Goal: Information Seeking & Learning: Learn about a topic

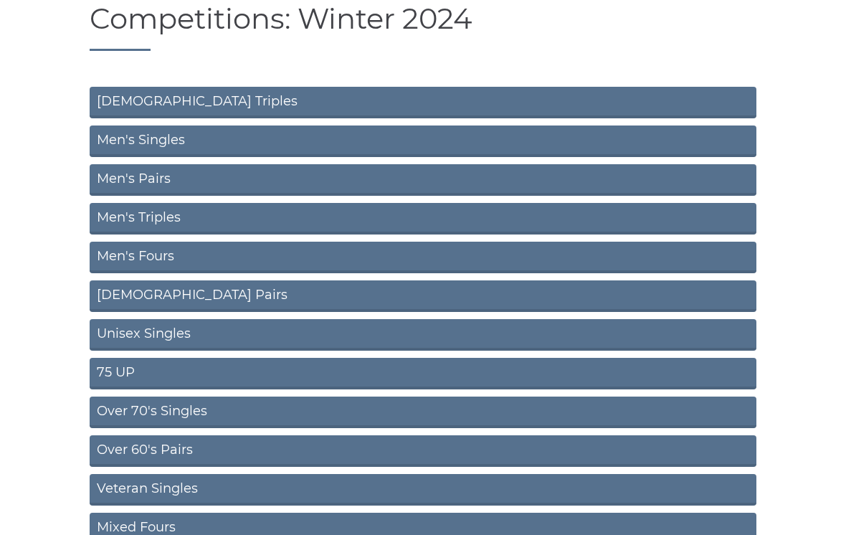
scroll to position [142, 0]
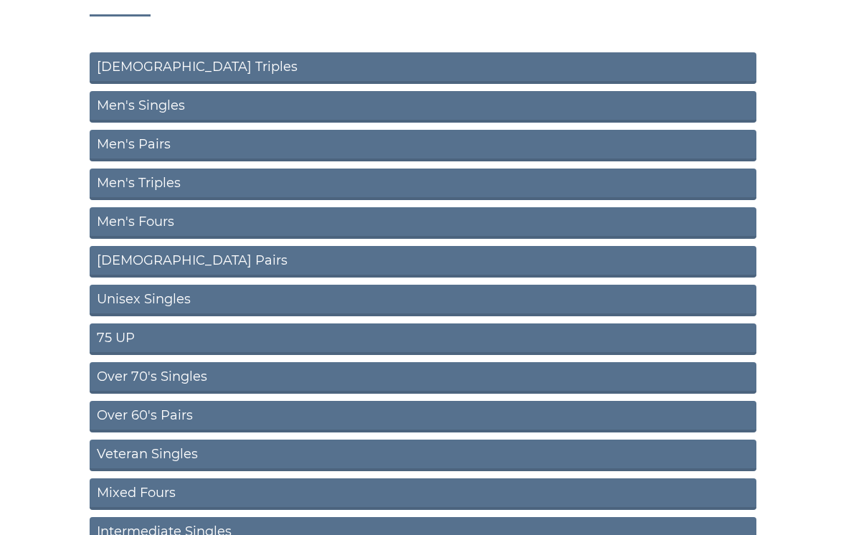
click at [117, 102] on link "Men's Singles" at bounding box center [423, 107] width 667 height 32
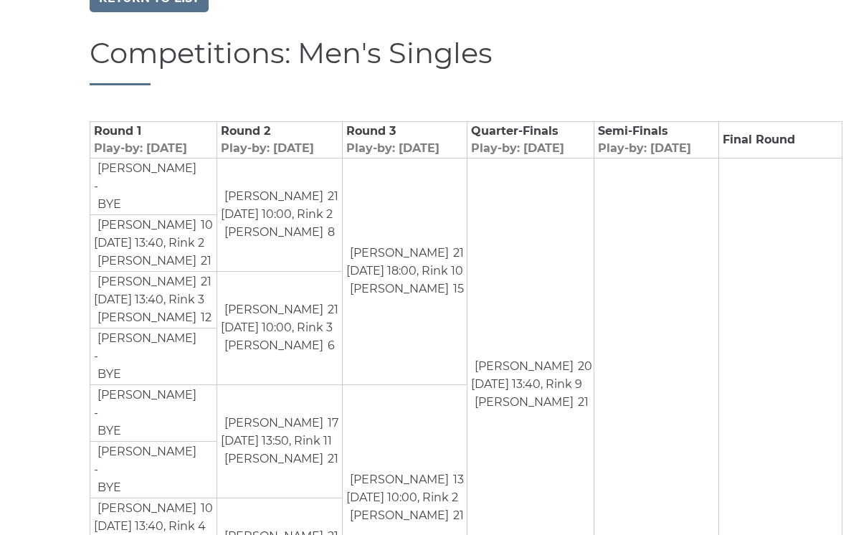
scroll to position [91, 0]
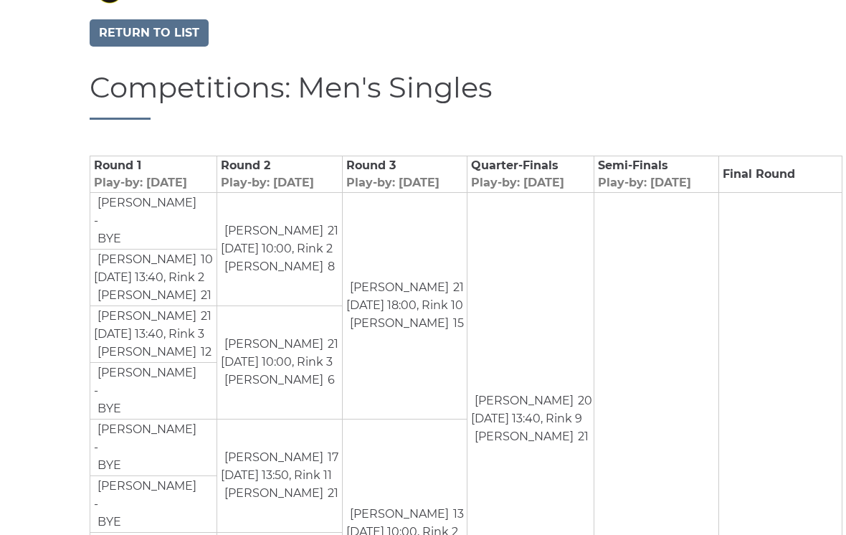
click at [116, 37] on link "Return to list" at bounding box center [149, 32] width 119 height 27
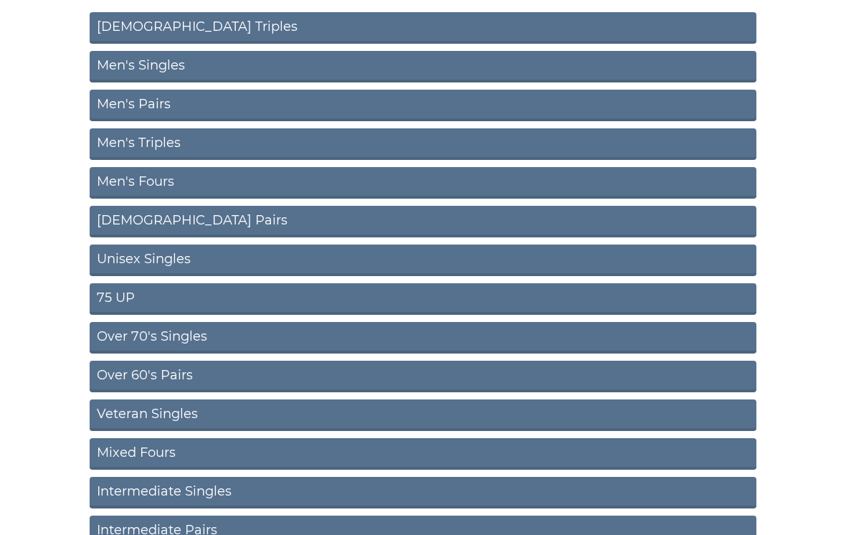
scroll to position [187, 0]
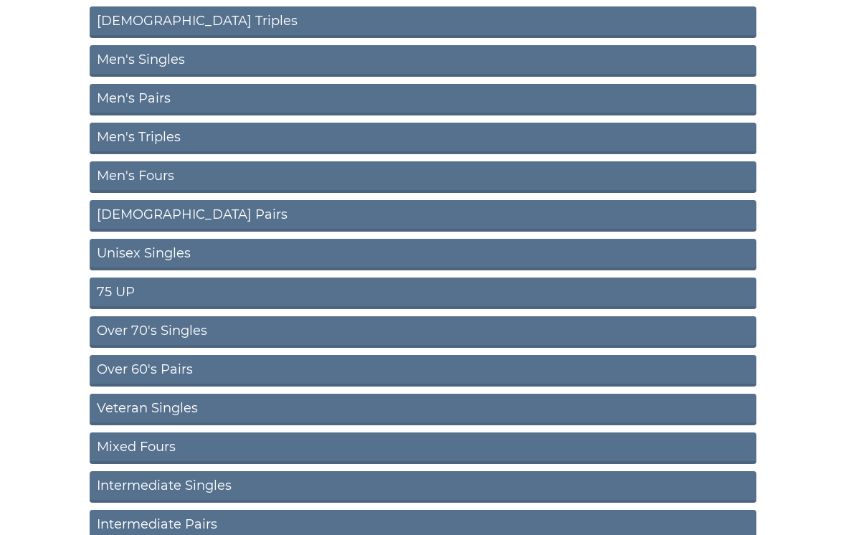
click at [101, 102] on link "Men's Pairs" at bounding box center [423, 101] width 667 height 32
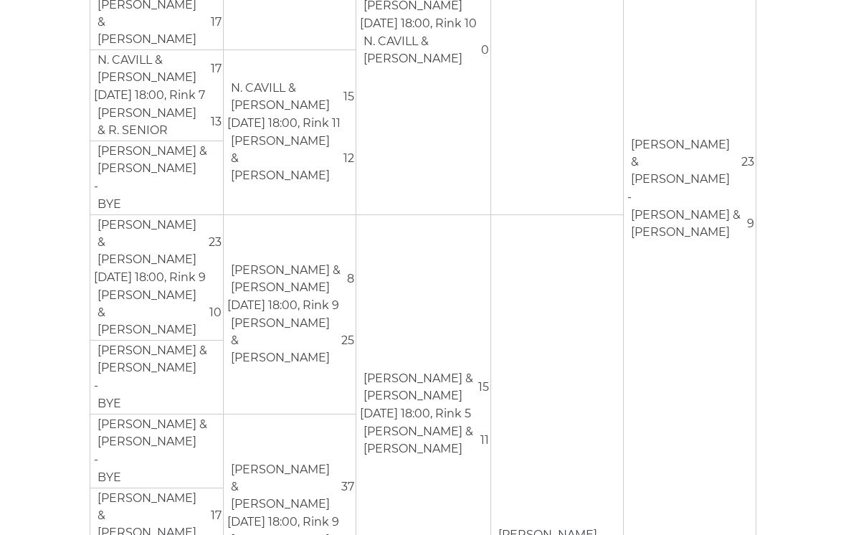
scroll to position [856, 0]
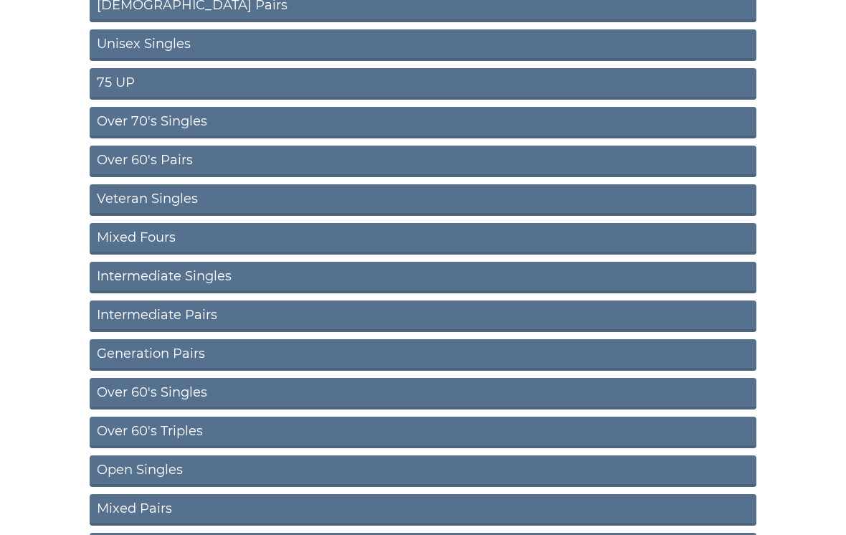
scroll to position [381, 0]
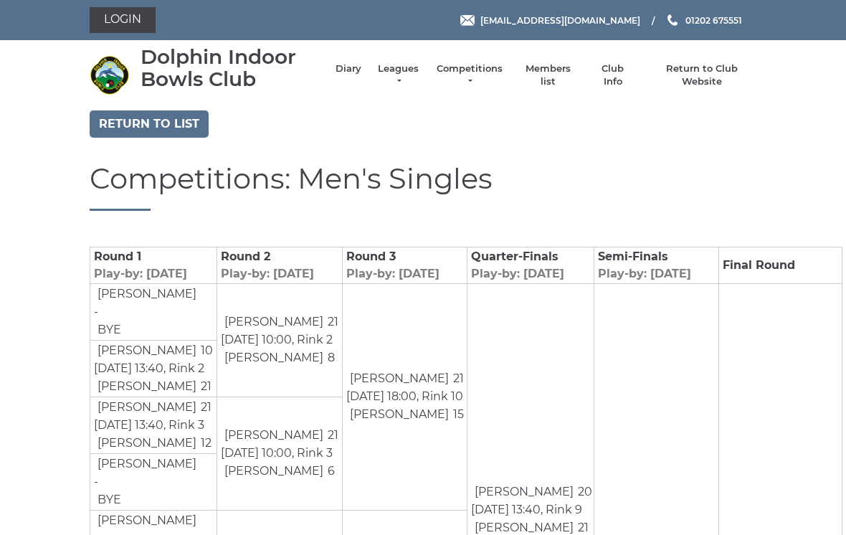
scroll to position [91, 0]
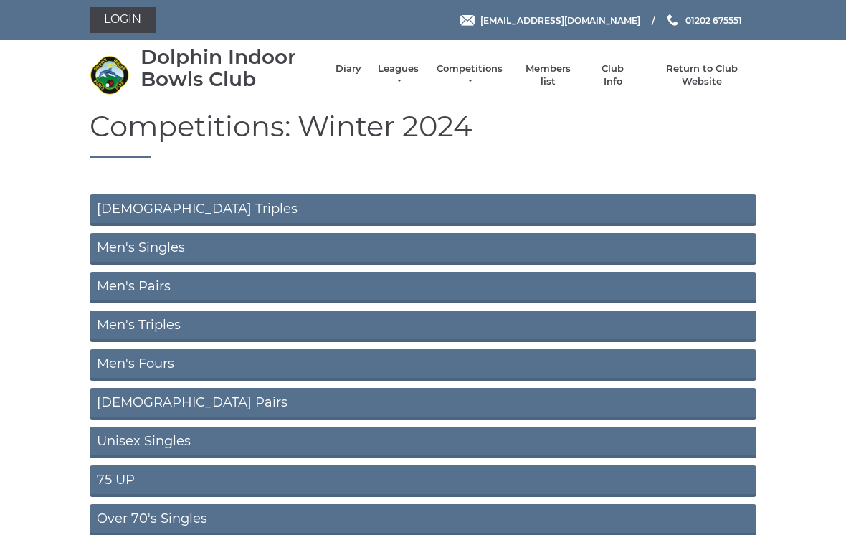
scroll to position [164, 0]
